Goal: Task Accomplishment & Management: Use online tool/utility

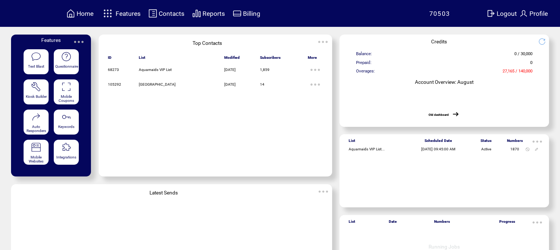
click at [109, 11] on img at bounding box center [107, 13] width 13 height 12
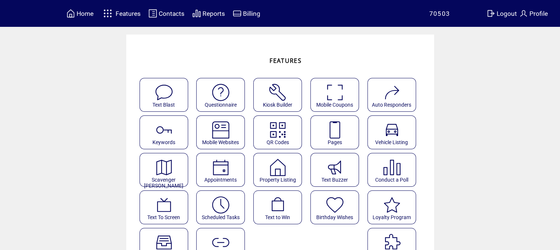
click at [223, 205] on img at bounding box center [221, 205] width 20 height 20
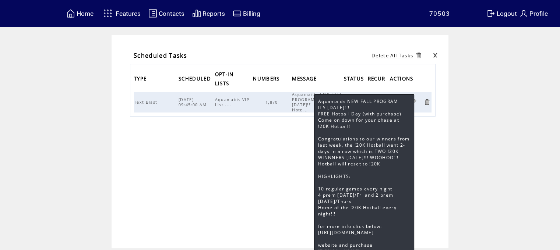
click at [307, 105] on span "Aquamaids NEW FALL PROGRAM ITS FRIDAY!!! FREE Hotb..." at bounding box center [317, 102] width 50 height 21
click at [309, 100] on span "Aquamaids NEW FALL PROGRAM ITS FRIDAY!!! FREE Hotb..." at bounding box center [317, 102] width 50 height 21
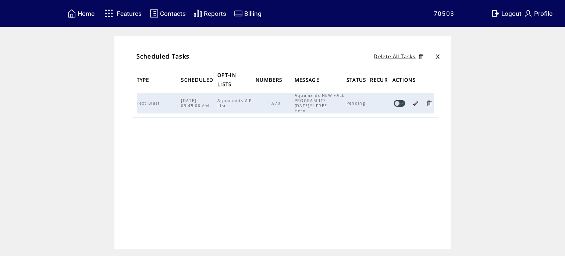
click at [416, 100] on link at bounding box center [415, 103] width 7 height 7
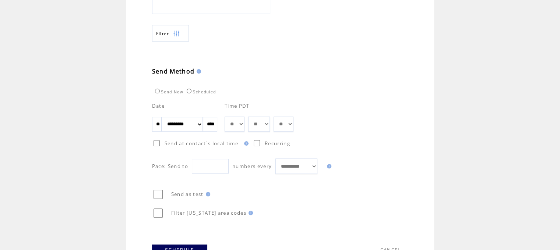
scroll to position [315, 0]
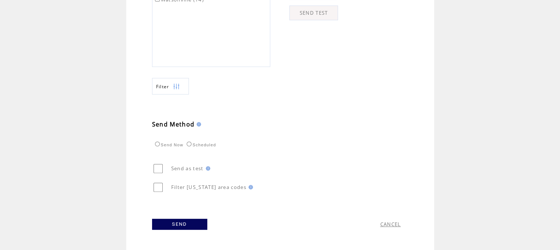
click at [184, 222] on link "SEND" at bounding box center [179, 224] width 55 height 11
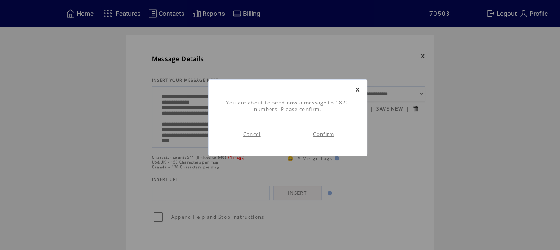
click at [325, 133] on link "Confirm" at bounding box center [323, 134] width 21 height 7
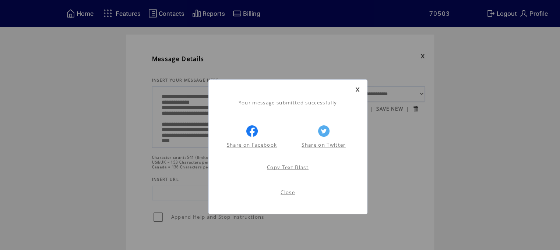
click at [289, 192] on link "Close" at bounding box center [287, 192] width 14 height 7
